Goal: Task Accomplishment & Management: Complete application form

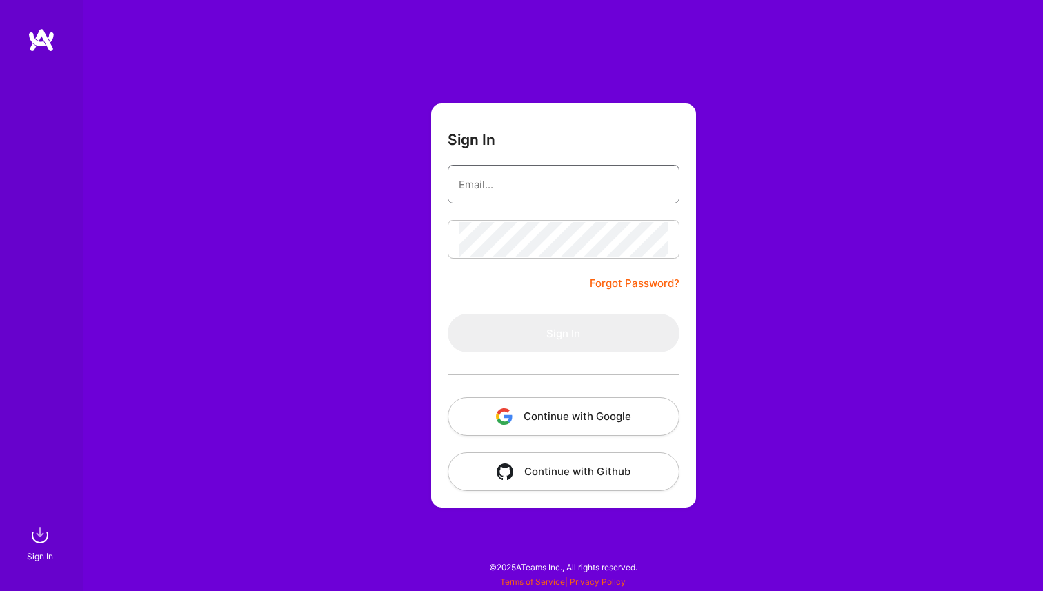
click at [551, 189] on input "email" at bounding box center [564, 184] width 210 height 35
type input "[PERSON_NAME][EMAIL_ADDRESS][DOMAIN_NAME]"
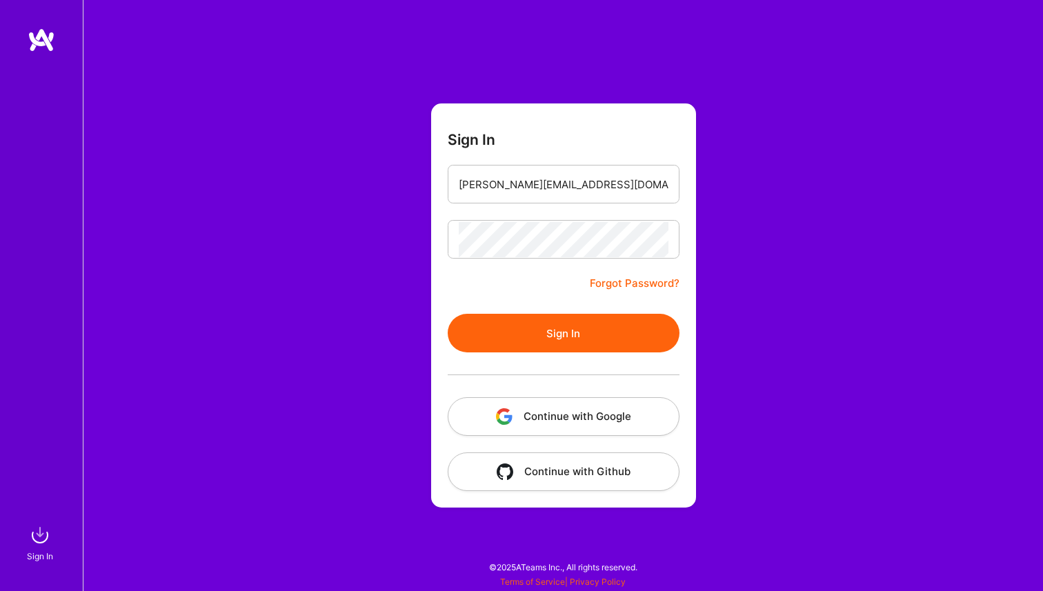
click at [546, 326] on button "Sign In" at bounding box center [564, 333] width 232 height 39
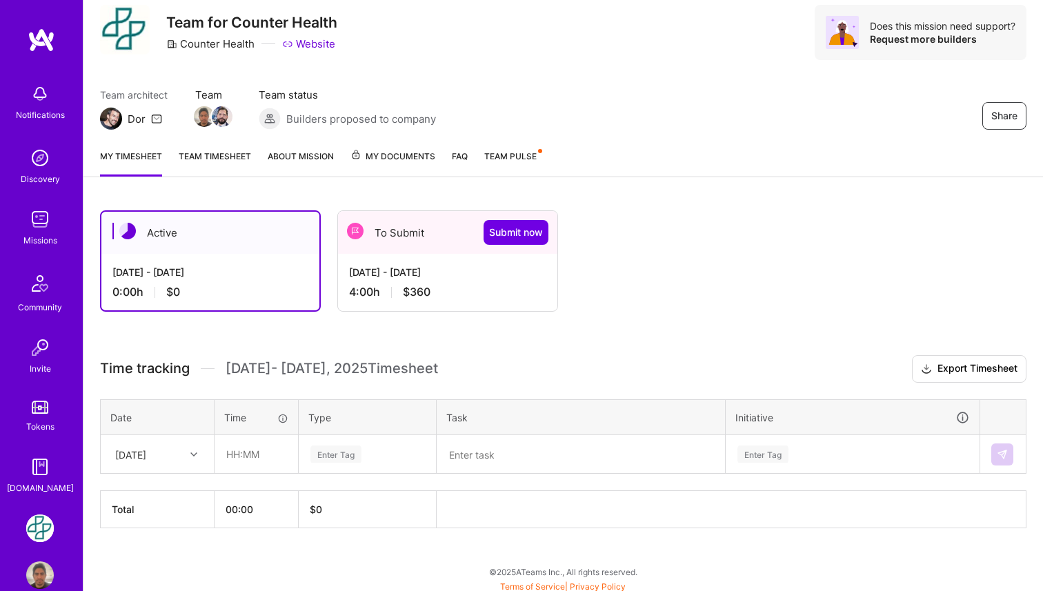
scroll to position [48, 0]
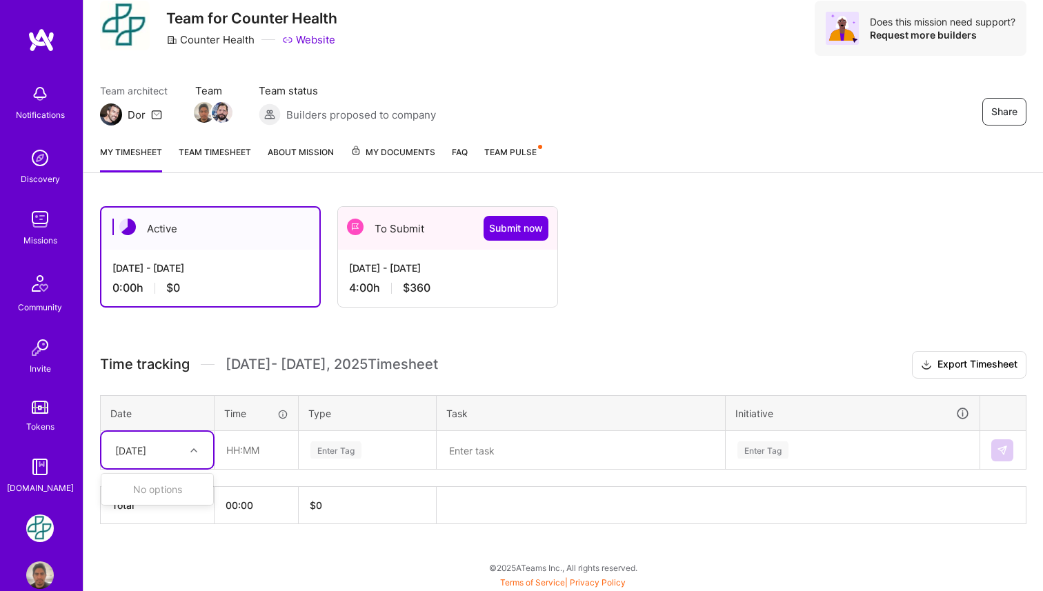
click at [188, 453] on div at bounding box center [195, 451] width 21 height 18
click at [395, 274] on div "[DATE] - [DATE]" at bounding box center [447, 268] width 197 height 14
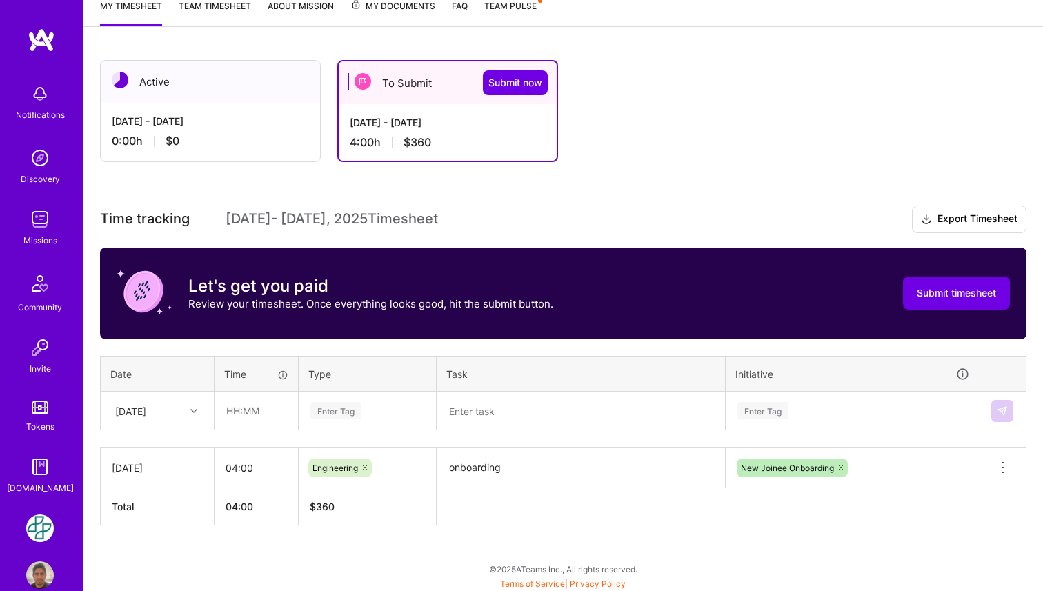
scroll to position [195, 0]
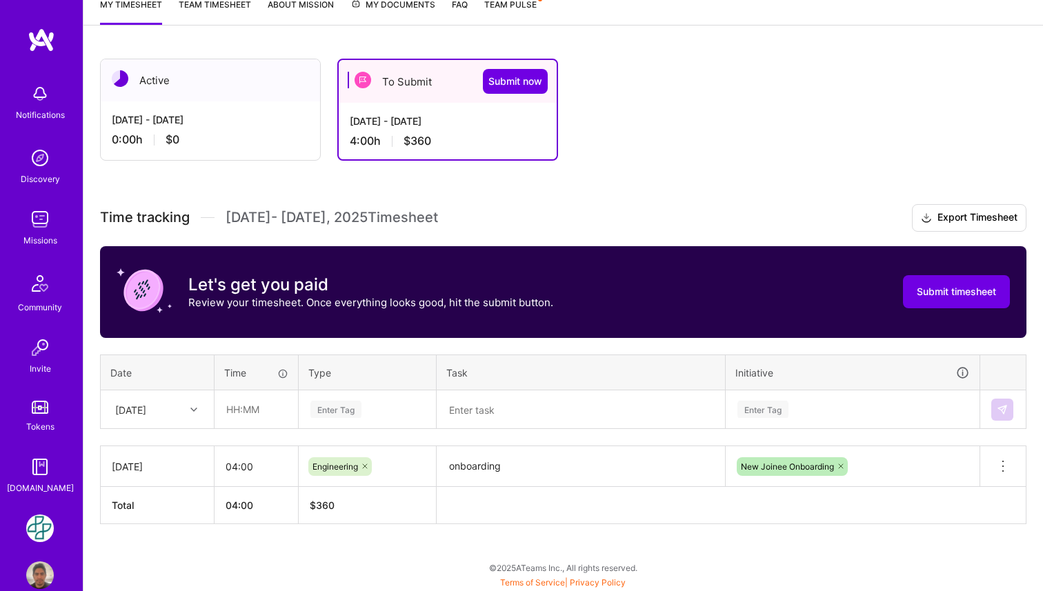
click at [193, 416] on div at bounding box center [195, 410] width 21 height 18
click at [164, 561] on div "[DATE]" at bounding box center [157, 564] width 112 height 26
click at [242, 405] on input "text" at bounding box center [256, 409] width 82 height 37
type input "00:40"
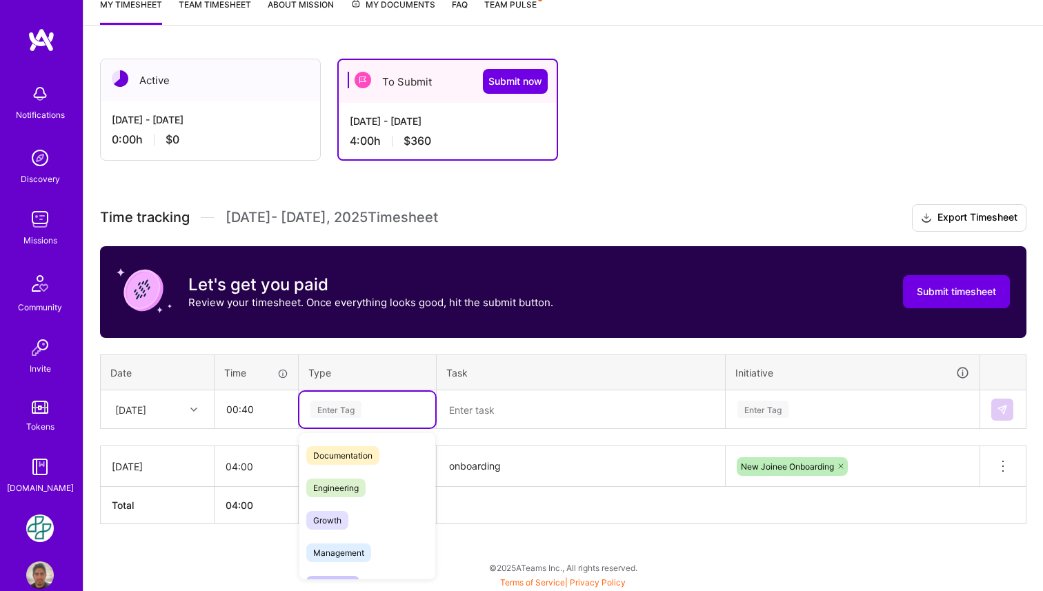
scroll to position [62, 0]
click at [361, 493] on span "Engineering" at bounding box center [335, 490] width 59 height 19
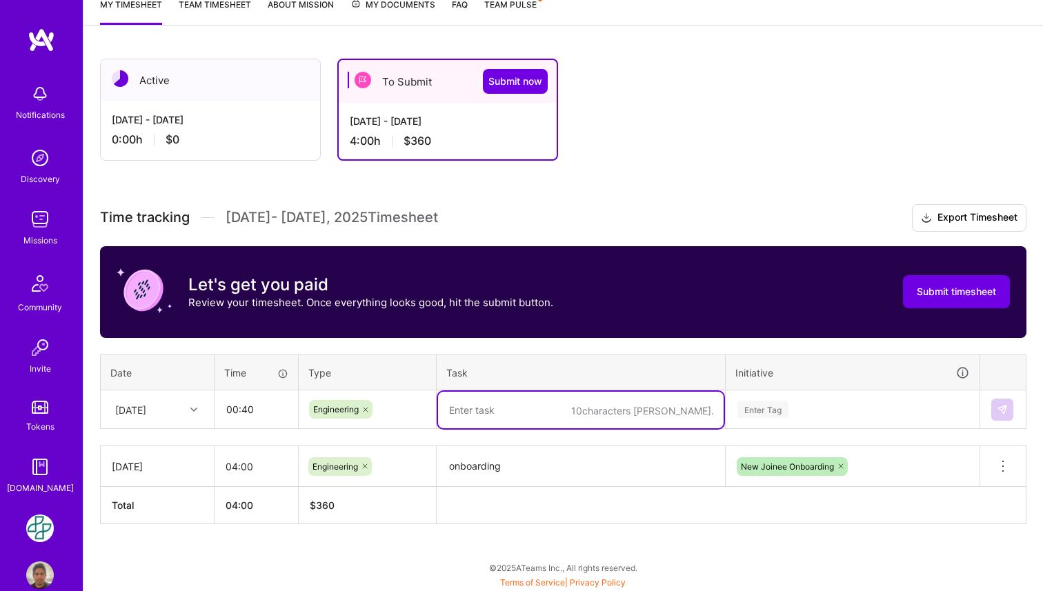
click at [515, 414] on textarea at bounding box center [581, 410] width 286 height 37
type textarea "local setup and test runs"
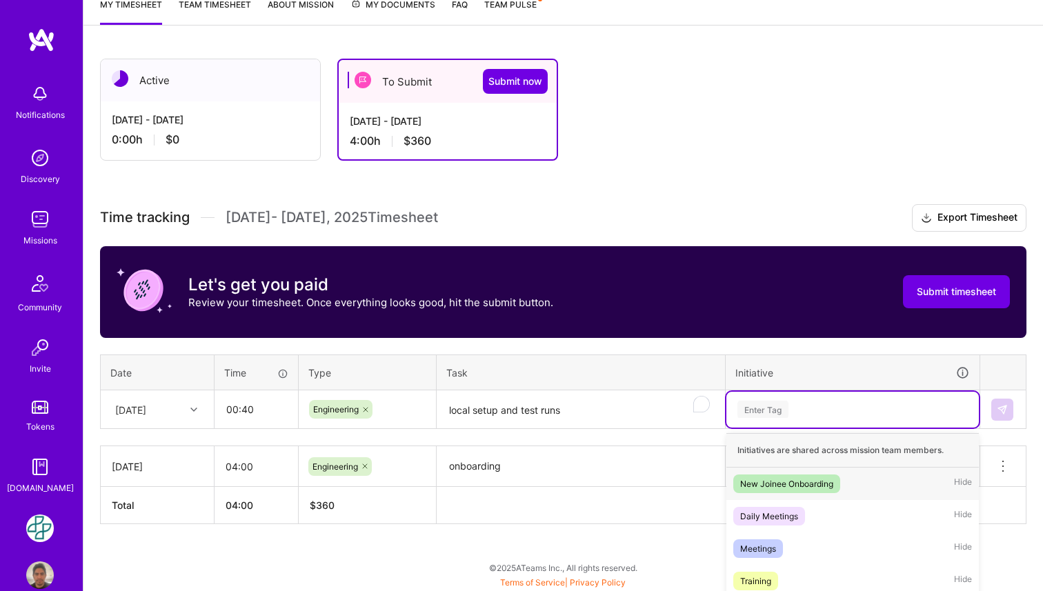
scroll to position [233, 0]
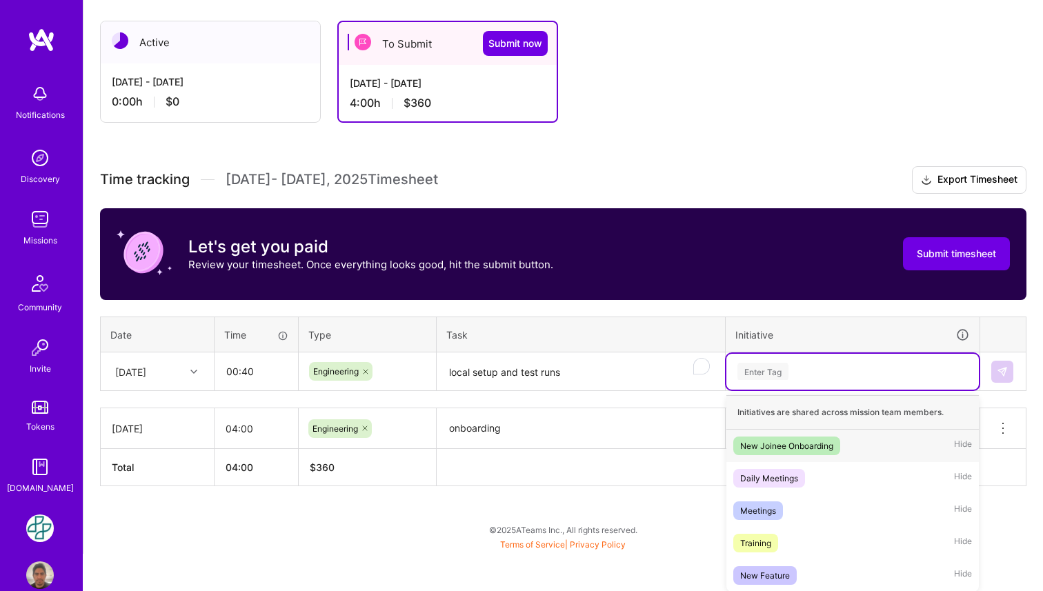
click at [786, 390] on div "option New Joinee Onboarding focused, 1 of 5. 5 results available. Use Up and D…" at bounding box center [853, 372] width 253 height 36
click at [788, 443] on div "New Joinee Onboarding" at bounding box center [786, 446] width 93 height 14
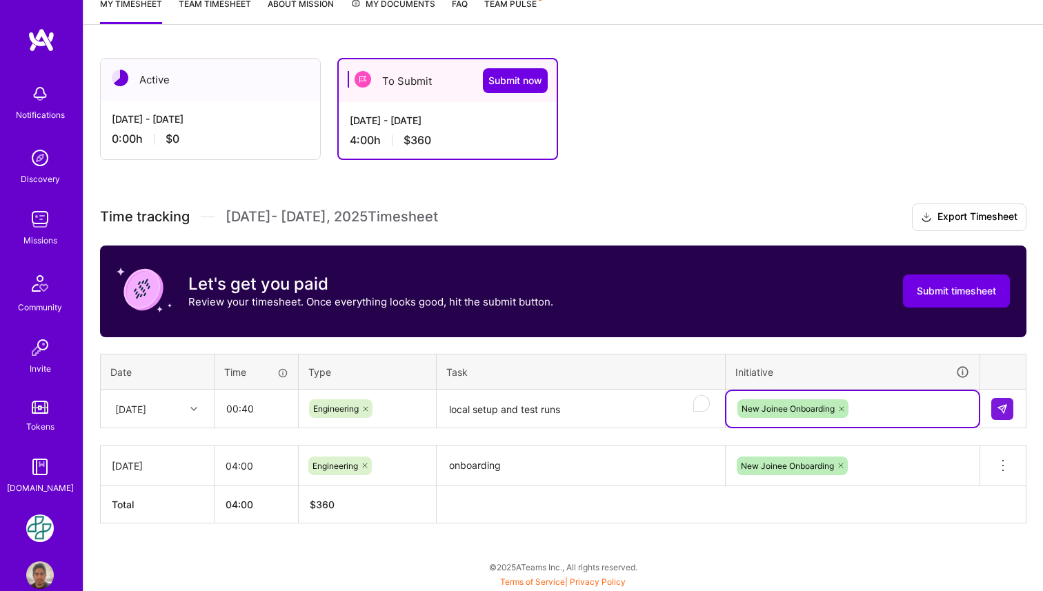
scroll to position [195, 0]
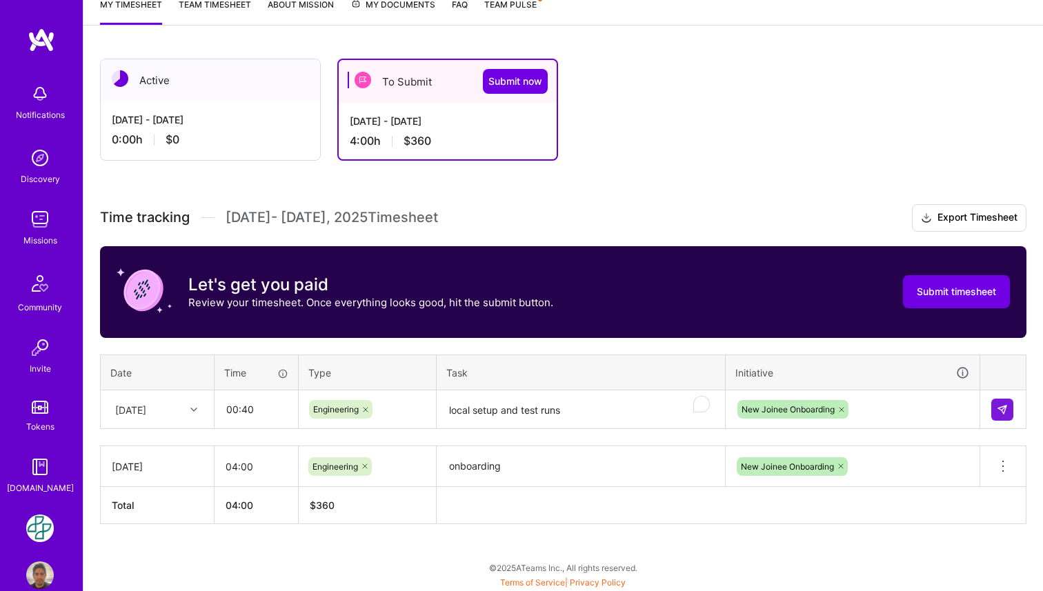
click at [540, 365] on th "Task" at bounding box center [581, 373] width 289 height 36
click at [998, 406] on img at bounding box center [1002, 409] width 11 height 11
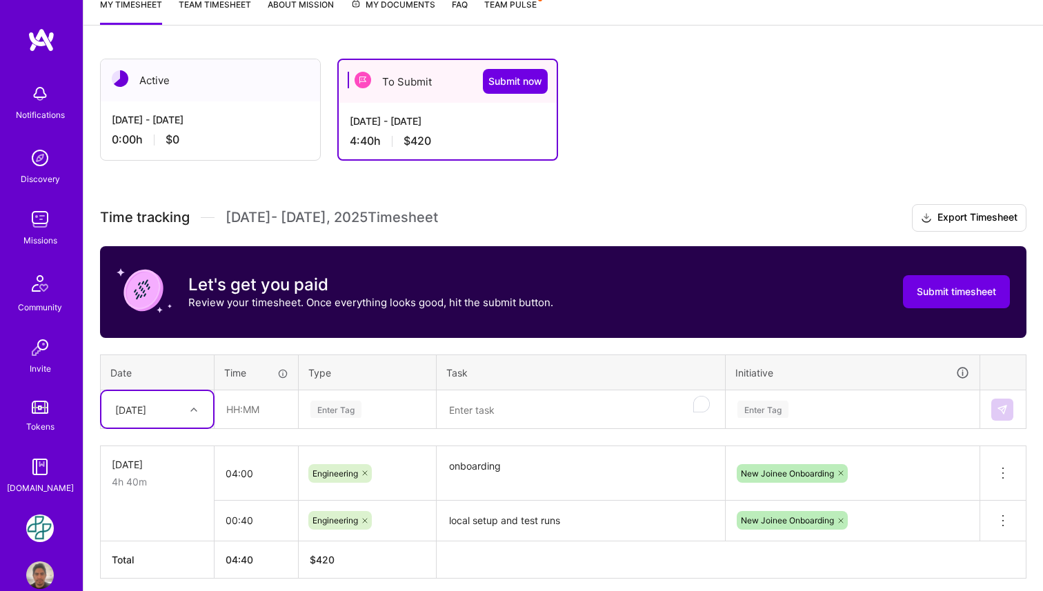
scroll to position [250, 0]
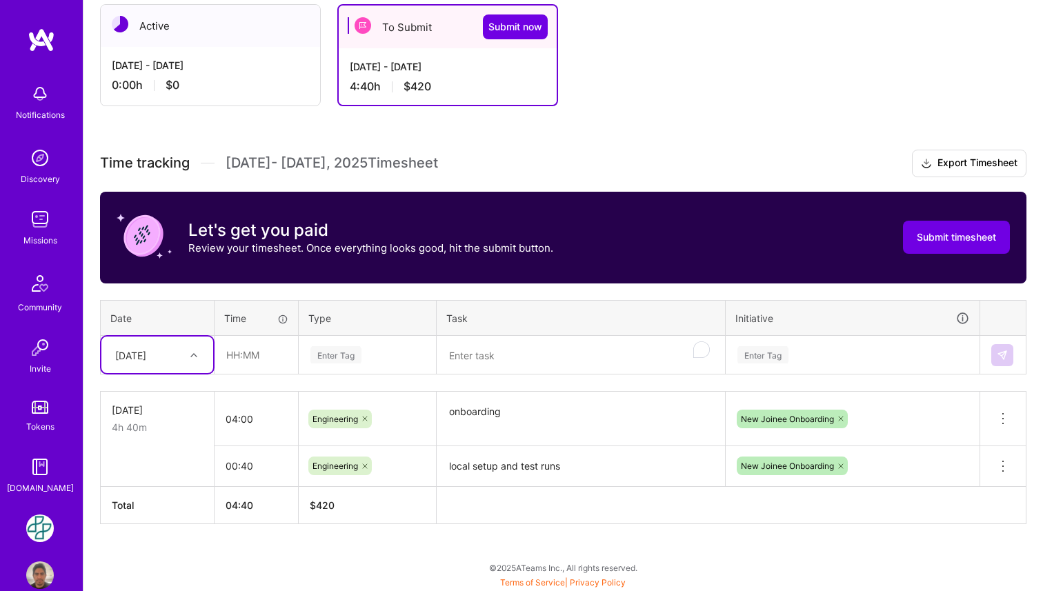
click at [194, 353] on icon at bounding box center [193, 355] width 7 height 7
click at [168, 568] on div "Fri, Aug 15" at bounding box center [157, 571] width 112 height 26
click at [253, 355] on input "text" at bounding box center [256, 355] width 82 height 37
type input "01:17"
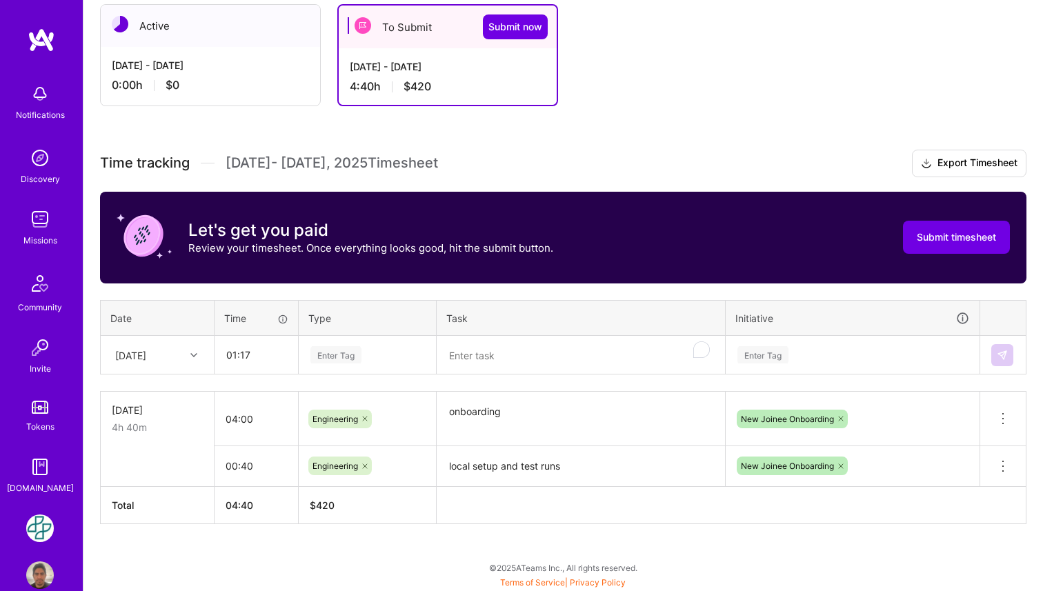
click at [348, 353] on div "Enter Tag" at bounding box center [336, 354] width 51 height 21
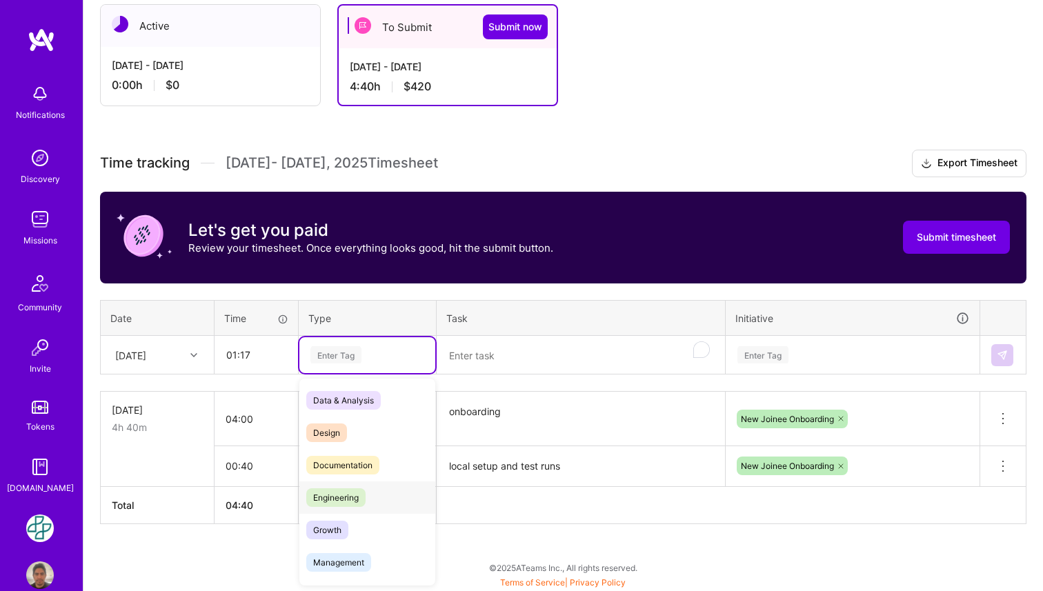
click at [357, 497] on span "Engineering" at bounding box center [335, 498] width 59 height 19
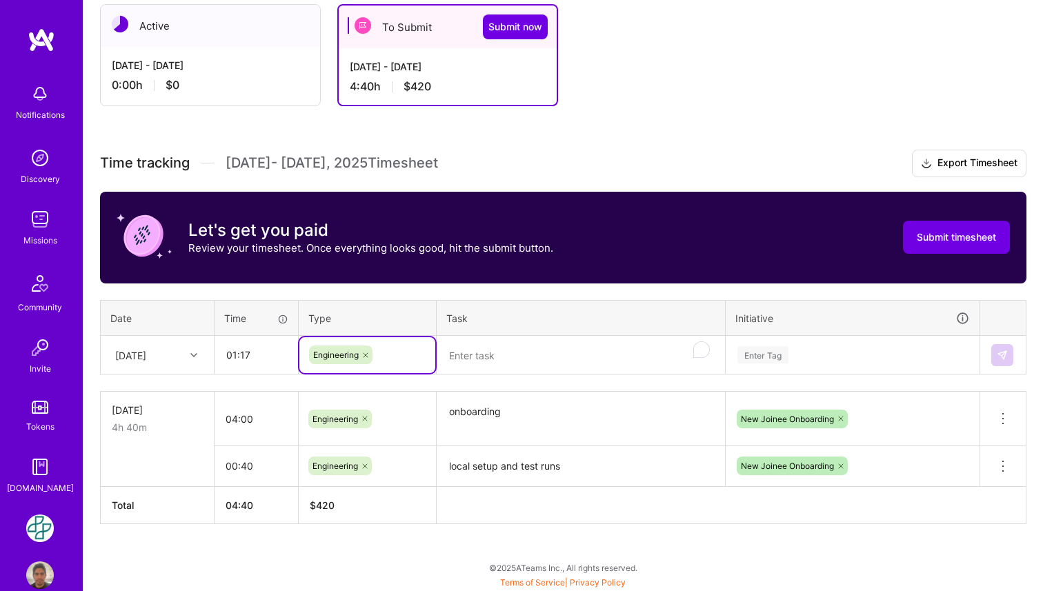
click at [496, 357] on textarea "To enrich screen reader interactions, please activate Accessibility in Grammarl…" at bounding box center [581, 355] width 286 height 37
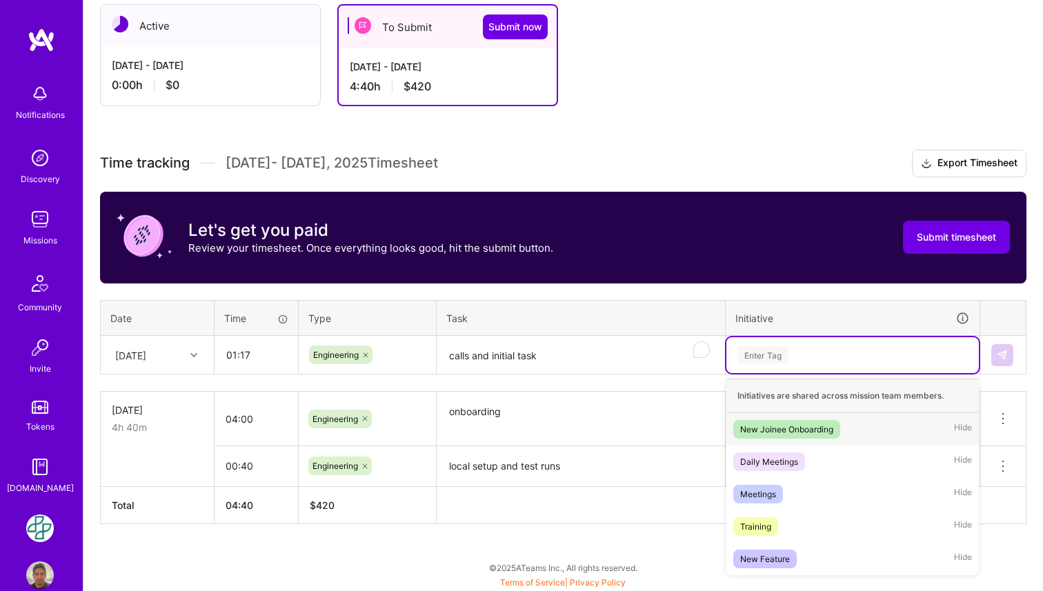
click at [782, 354] on div "Enter Tag" at bounding box center [763, 354] width 51 height 21
click at [777, 436] on span "New Joinee Onboarding" at bounding box center [786, 429] width 107 height 19
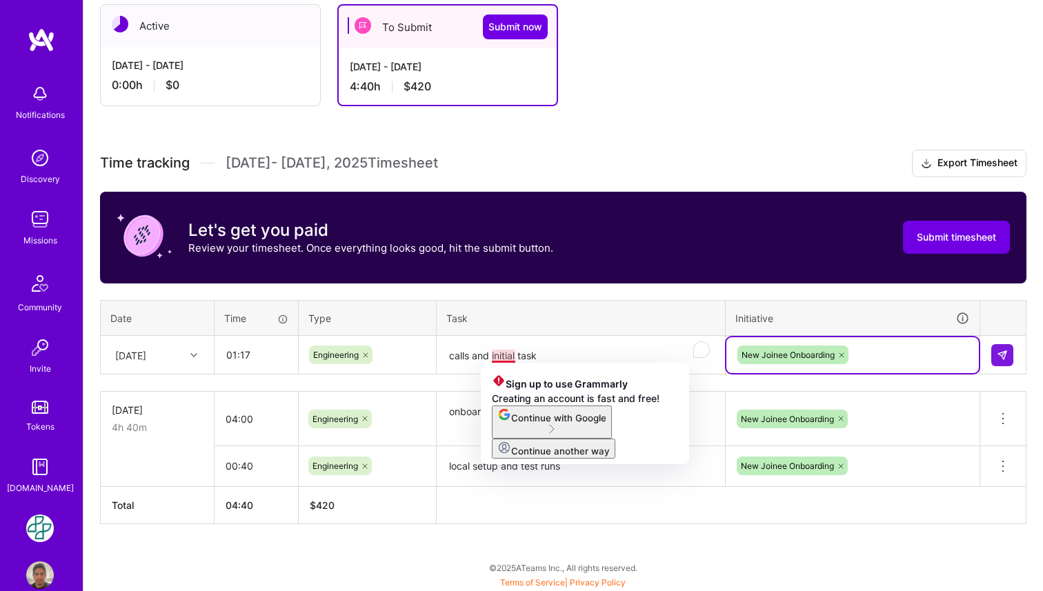
click at [502, 357] on textarea "calls and initial task" at bounding box center [581, 355] width 286 height 37
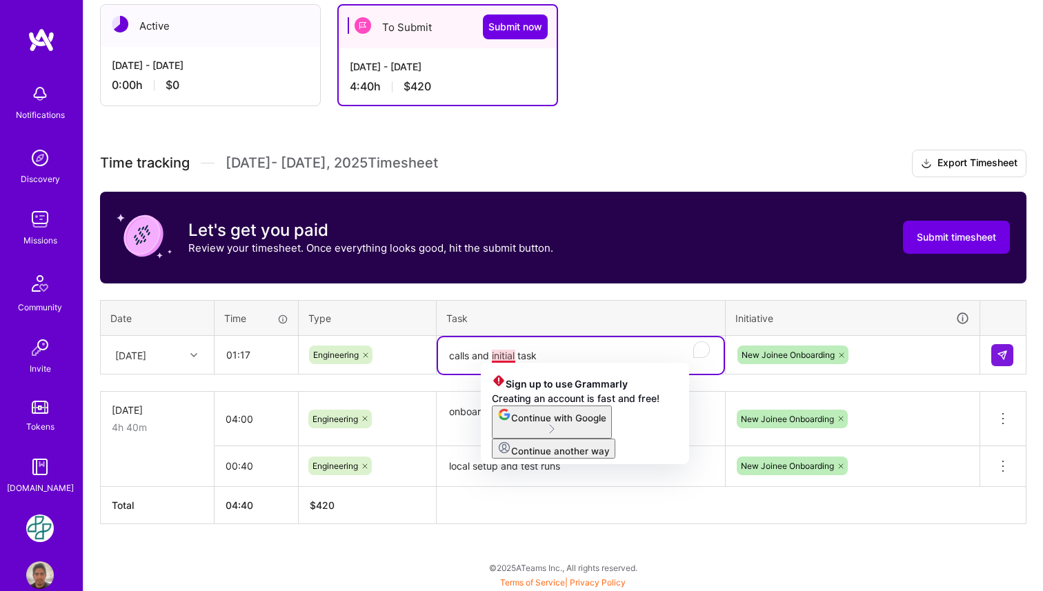
click at [502, 357] on textarea "calls and initial task" at bounding box center [581, 355] width 286 height 37
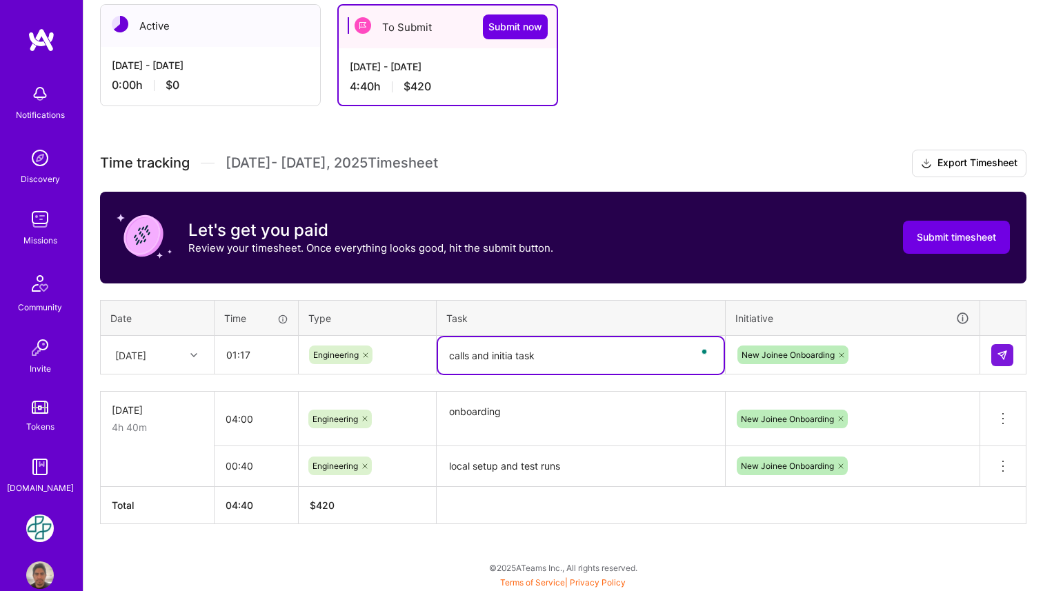
type textarea "calls and initial task"
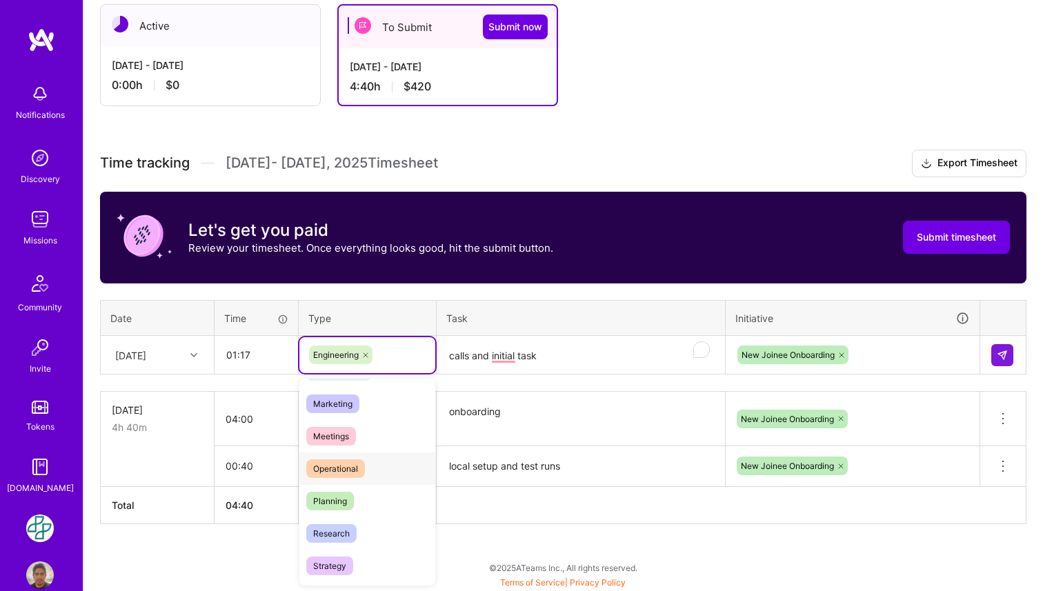
scroll to position [133, 0]
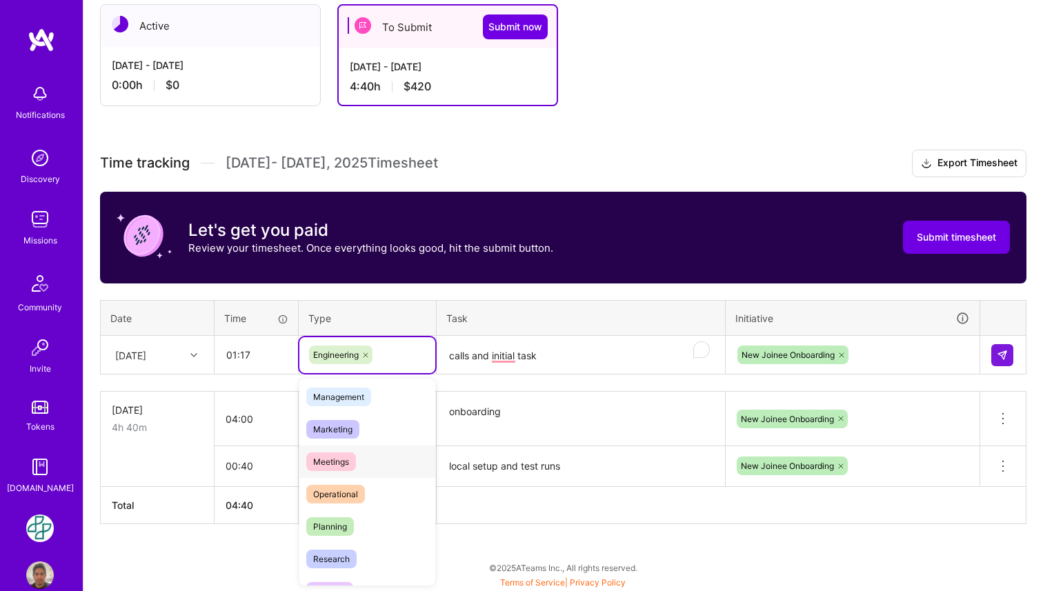
click at [349, 462] on span "Meetings" at bounding box center [331, 462] width 50 height 19
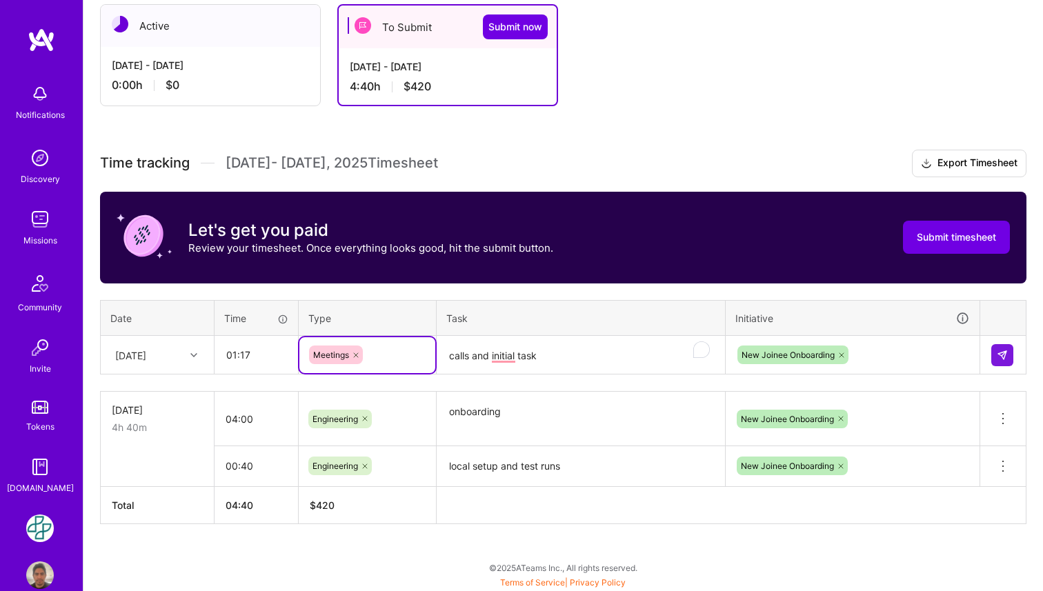
click at [579, 316] on th "Task" at bounding box center [581, 318] width 289 height 36
click at [998, 353] on img at bounding box center [1002, 355] width 11 height 11
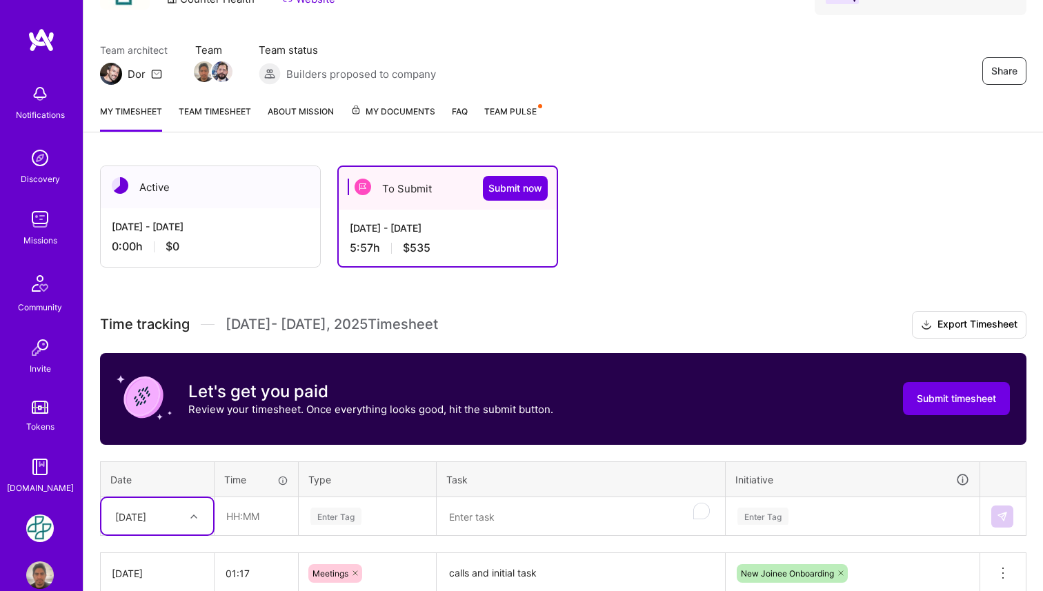
scroll to position [89, 0]
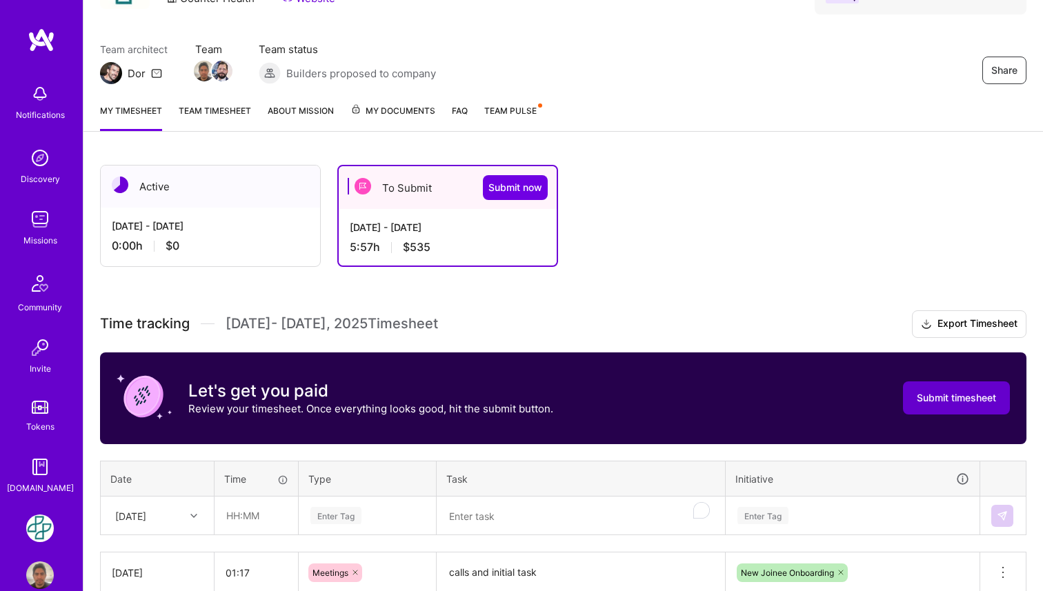
click at [963, 394] on span "Submit timesheet" at bounding box center [956, 398] width 79 height 14
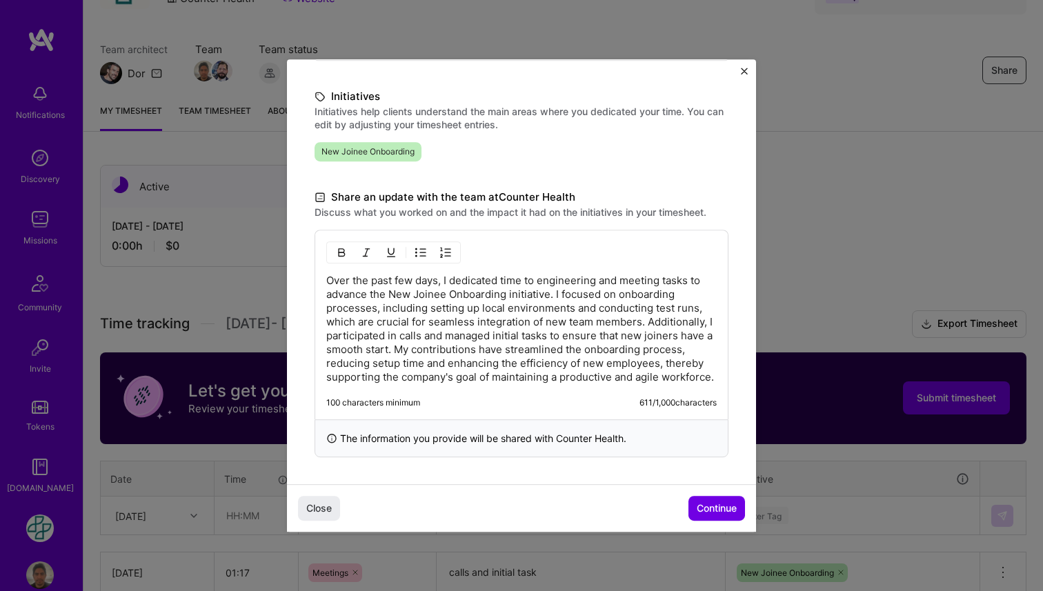
scroll to position [301, 0]
click at [530, 295] on p "Over the past few days, I dedicated time to engineering and meeting tasks to ad…" at bounding box center [521, 328] width 391 height 110
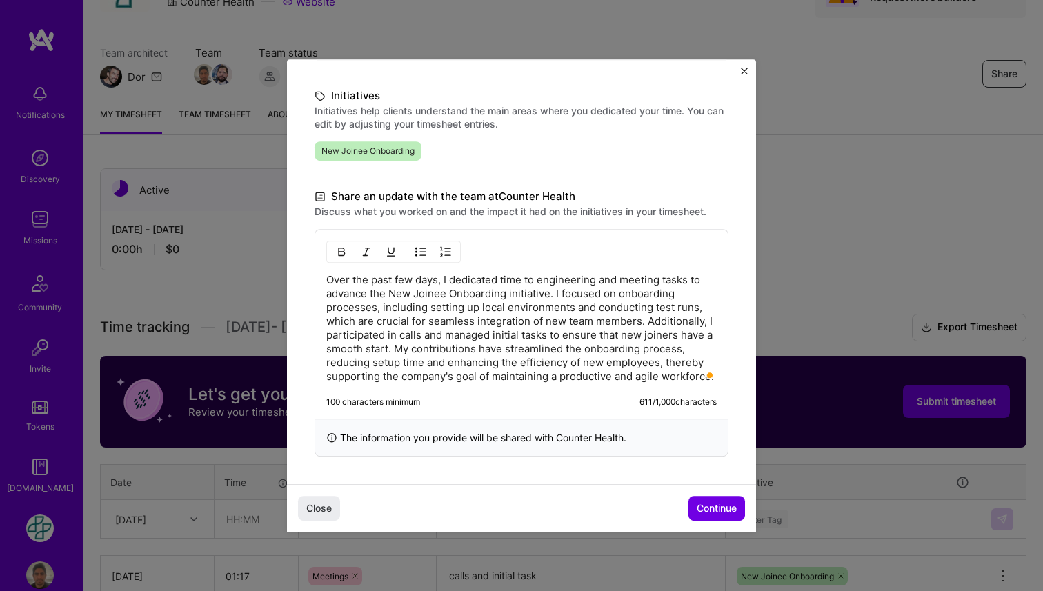
click at [524, 369] on p "Over the past few days, I dedicated time to engineering and meeting tasks to ad…" at bounding box center [521, 328] width 391 height 110
click at [318, 506] on span "Close" at bounding box center [319, 509] width 26 height 14
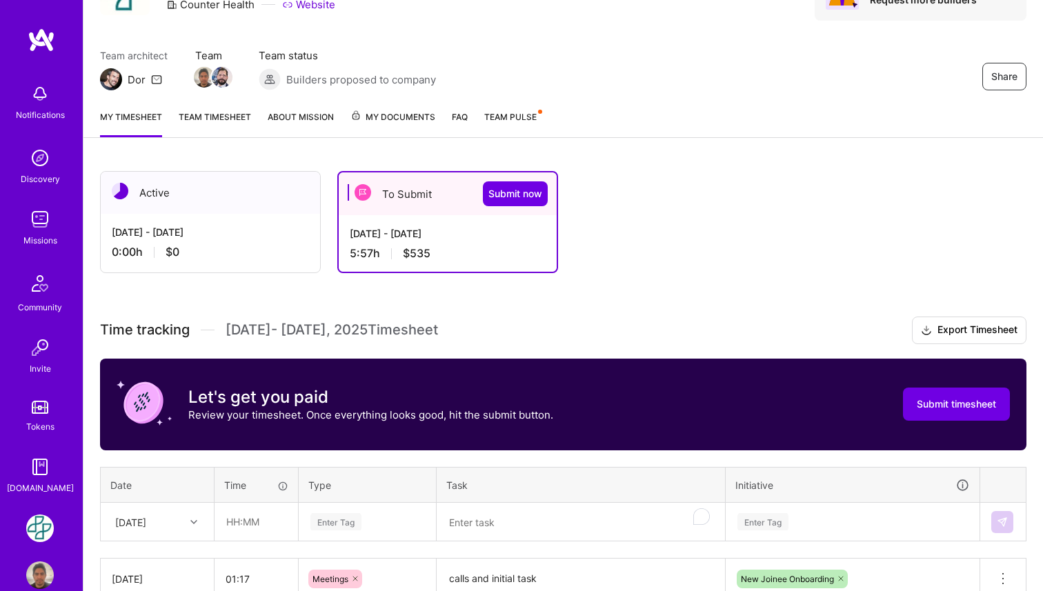
scroll to position [81, 0]
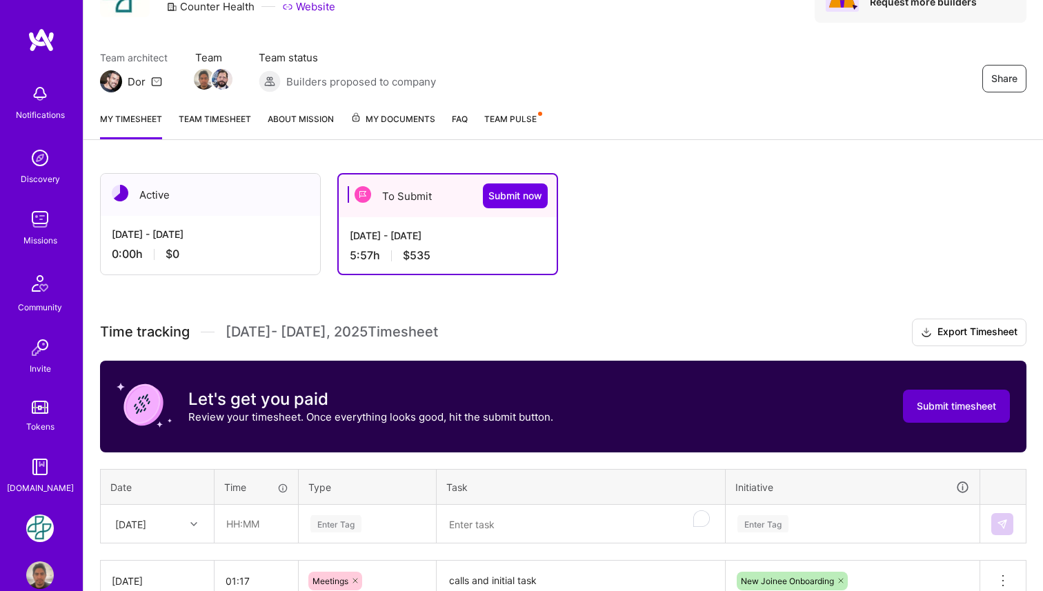
click at [934, 413] on button "Submit timesheet" at bounding box center [956, 406] width 107 height 33
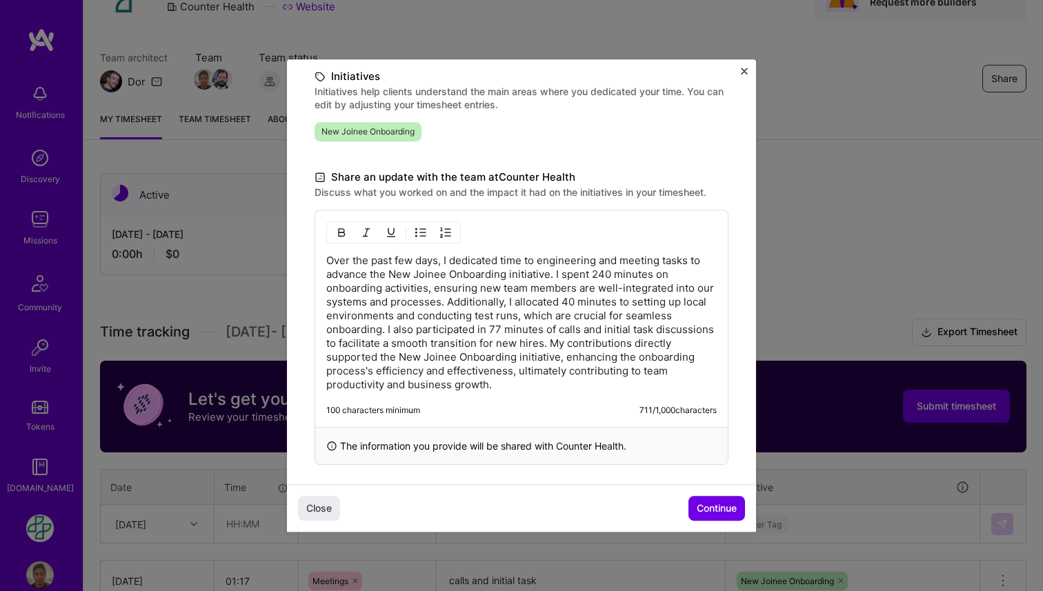
scroll to position [328, 0]
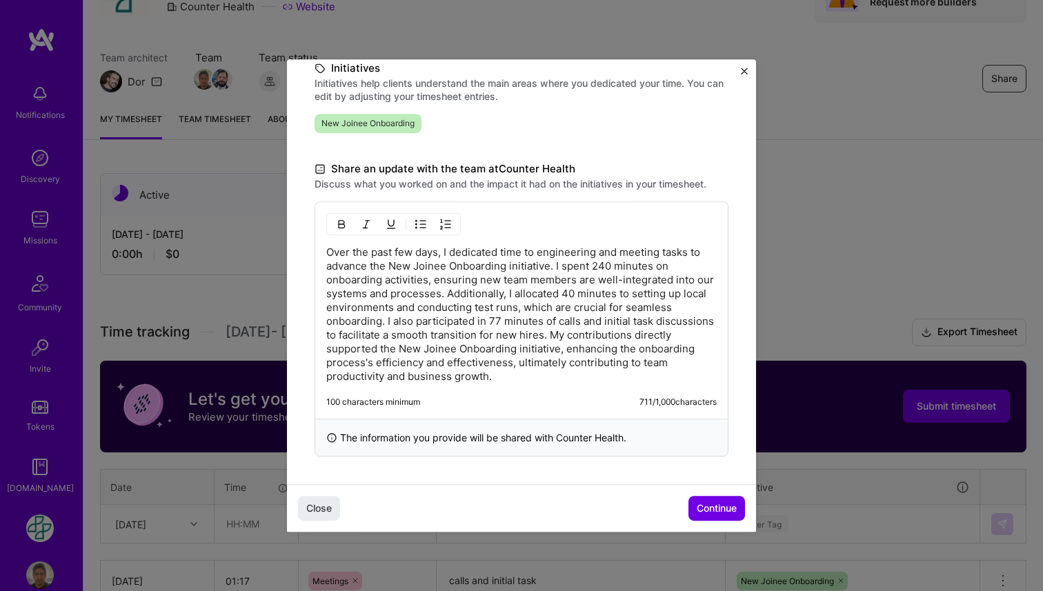
click at [475, 255] on p "Over the past few days, I dedicated time to engineering and meeting tasks to ad…" at bounding box center [521, 315] width 391 height 138
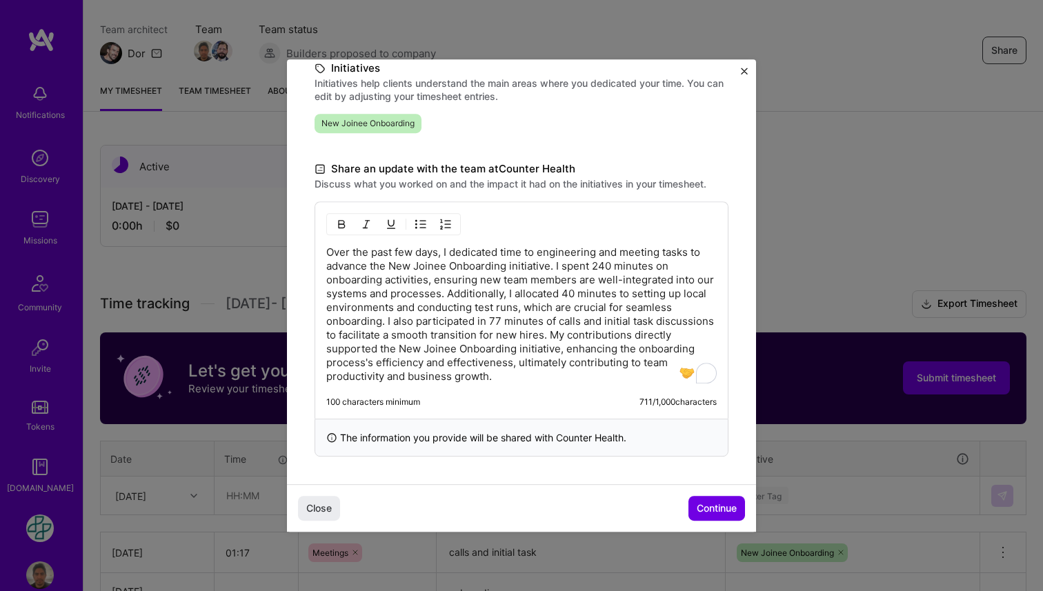
click at [536, 336] on p "Over the past few days, I dedicated time to engineering and meeting tasks to ad…" at bounding box center [521, 315] width 391 height 138
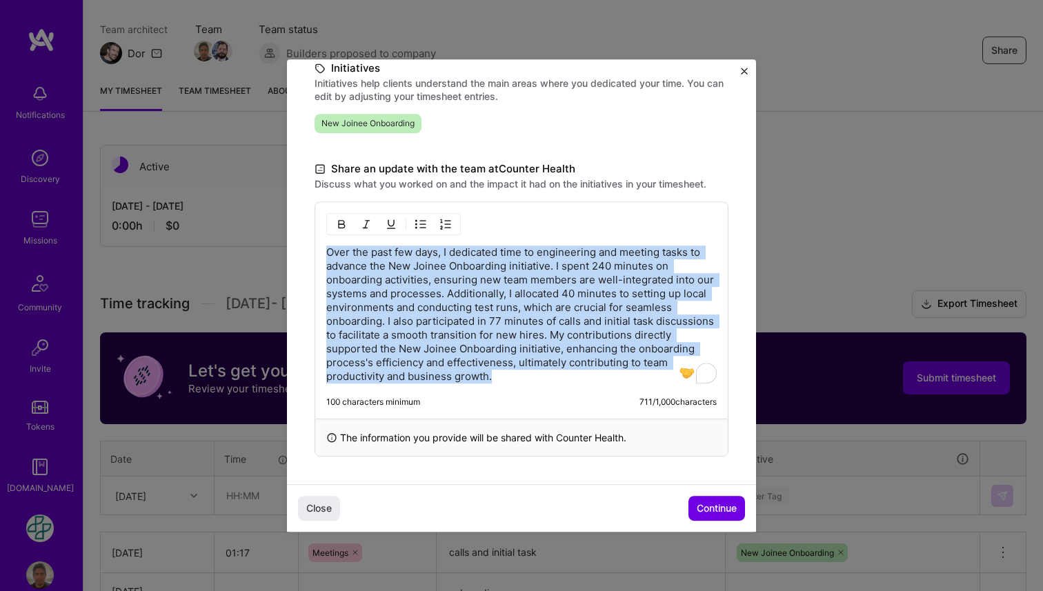
click at [536, 336] on p "Over the past few days, I dedicated time to engineering and meeting tasks to ad…" at bounding box center [521, 315] width 391 height 138
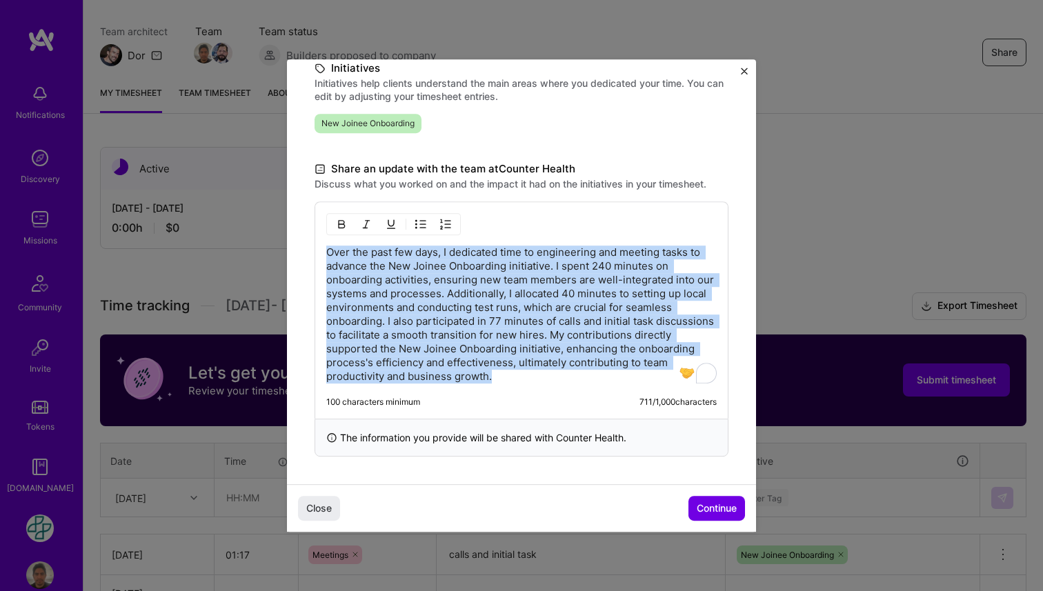
click at [465, 326] on p "Over the past few days, I dedicated time to engineering and meeting tasks to ad…" at bounding box center [521, 315] width 391 height 138
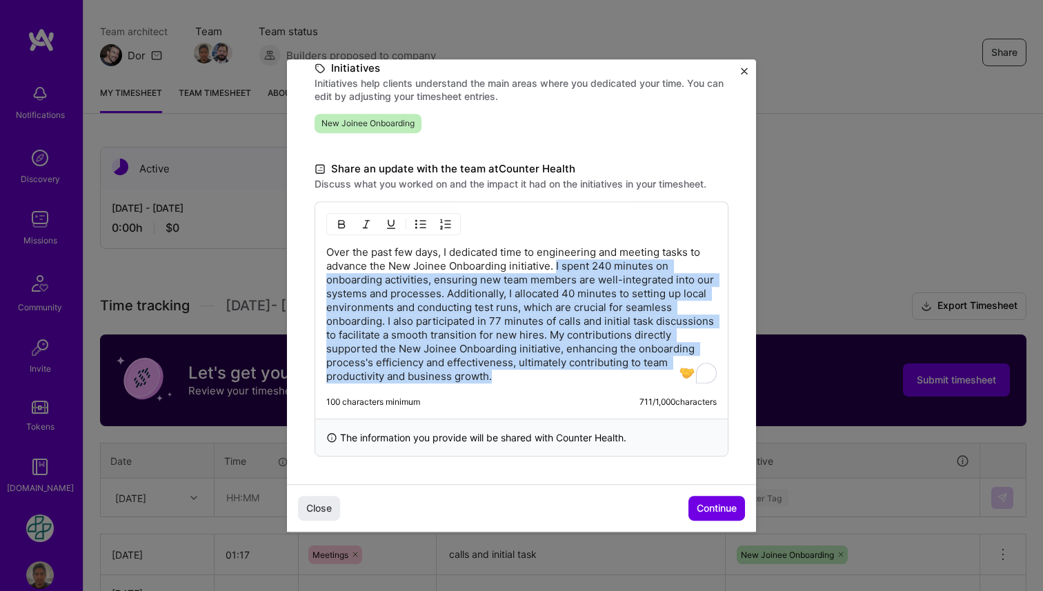
drag, startPoint x: 557, startPoint y: 266, endPoint x: 515, endPoint y: 393, distance: 133.8
click at [515, 393] on div "Over the past few days, I dedicated time to engineering and meeting tasks to ad…" at bounding box center [522, 309] width 414 height 217
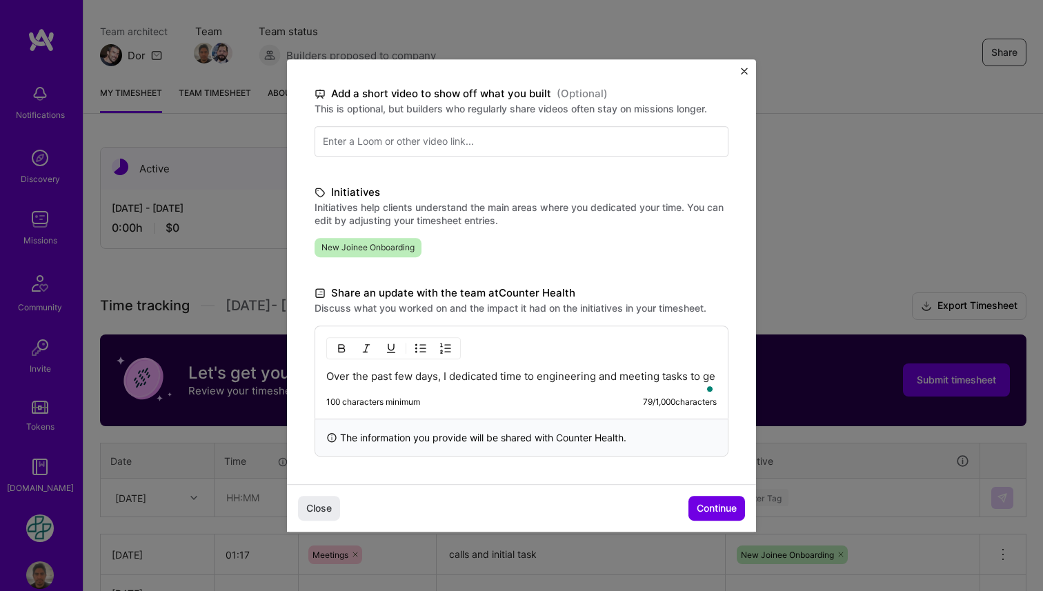
scroll to position [218, 0]
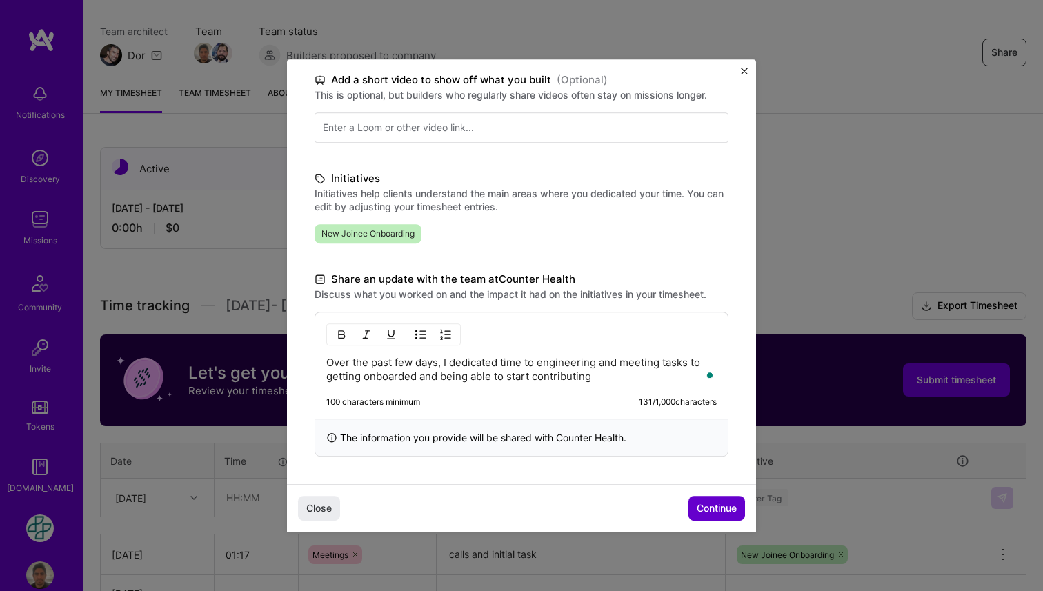
click at [704, 505] on span "Continue" at bounding box center [717, 509] width 40 height 14
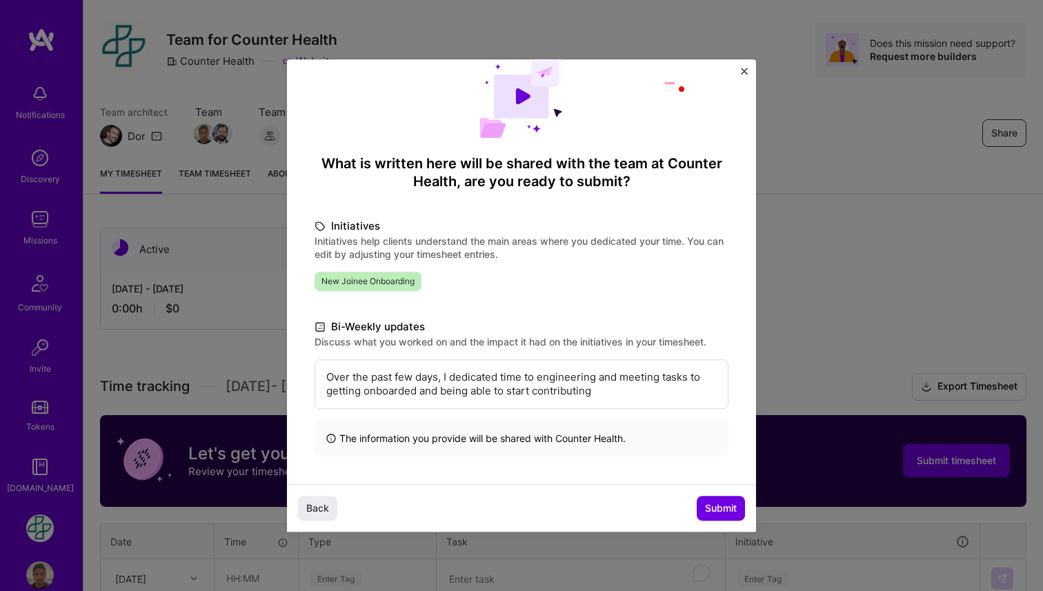
scroll to position [0, 0]
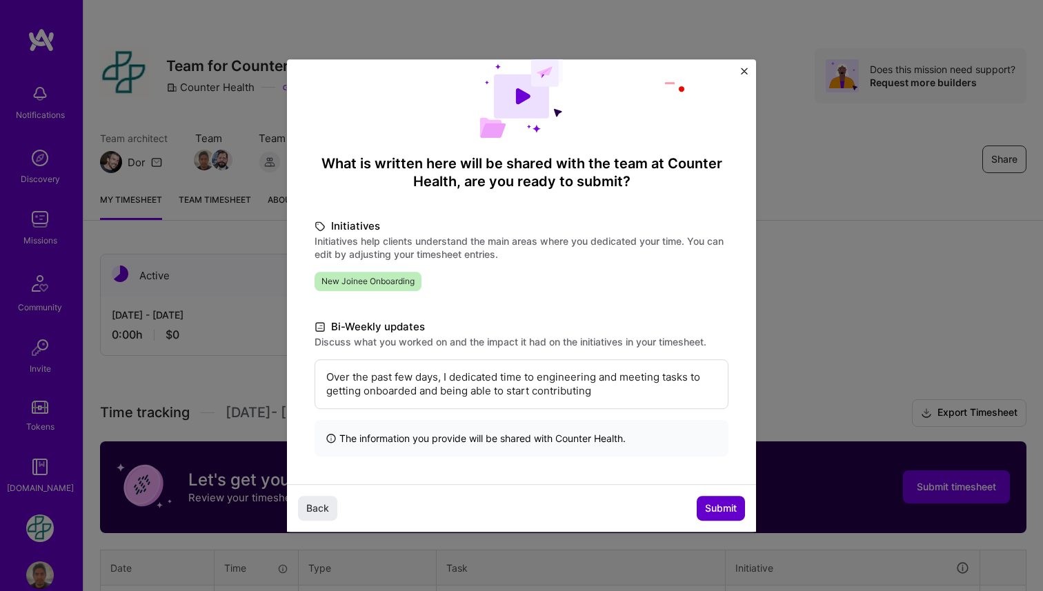
click at [716, 506] on span "Submit" at bounding box center [721, 509] width 32 height 14
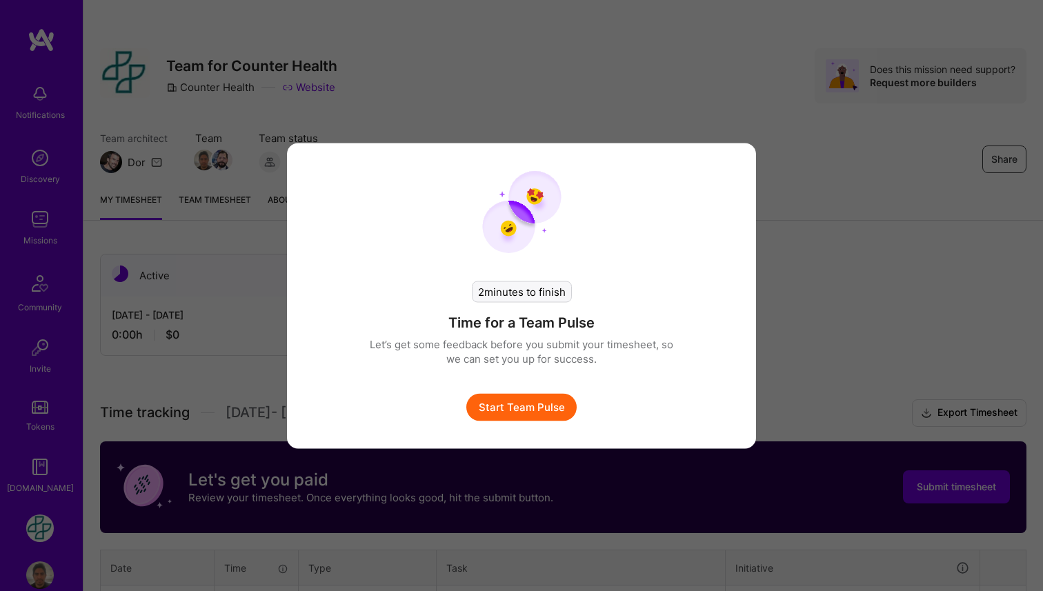
click at [549, 410] on button "Start Team Pulse" at bounding box center [521, 407] width 110 height 28
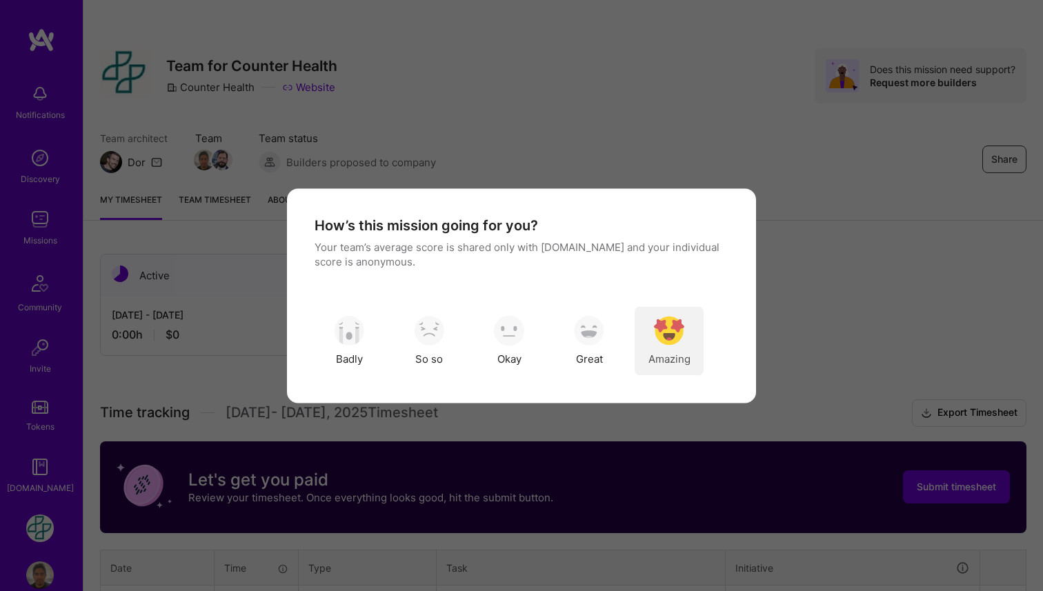
click at [654, 333] on img "modal" at bounding box center [669, 331] width 30 height 30
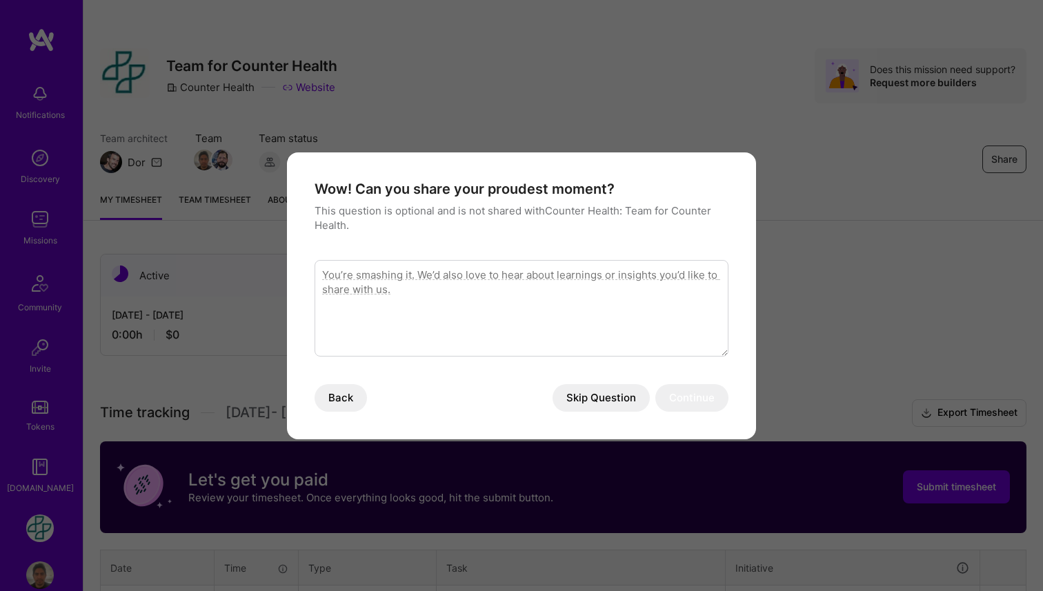
click at [545, 305] on textarea "modal" at bounding box center [522, 308] width 414 height 97
type textarea "the people I met is great"
click at [705, 398] on button "Continue" at bounding box center [692, 398] width 73 height 28
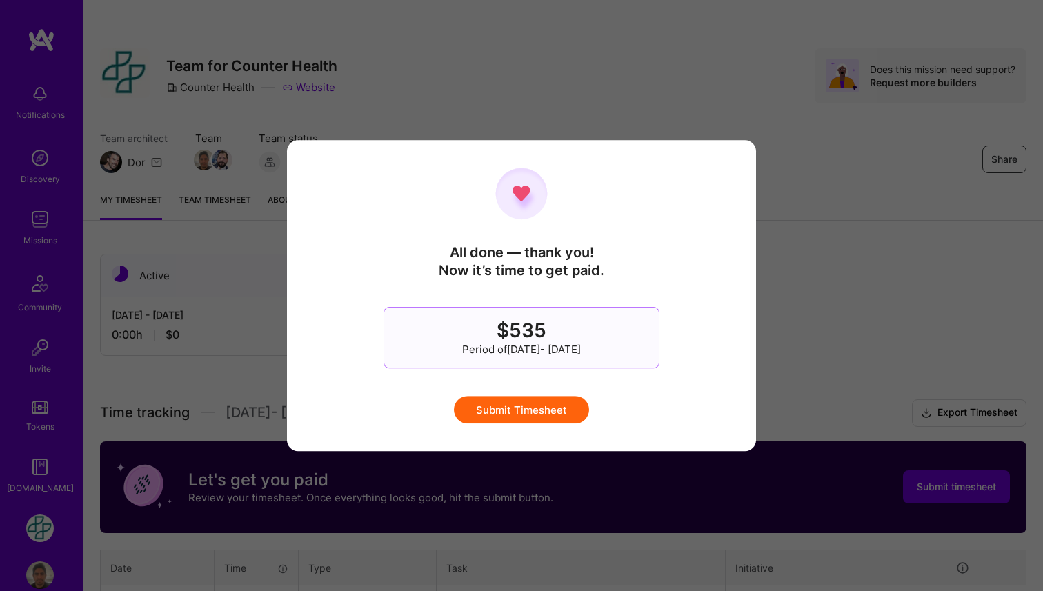
click at [542, 413] on button "Submit Timesheet" at bounding box center [521, 410] width 135 height 28
